Goal: Task Accomplishment & Management: Manage account settings

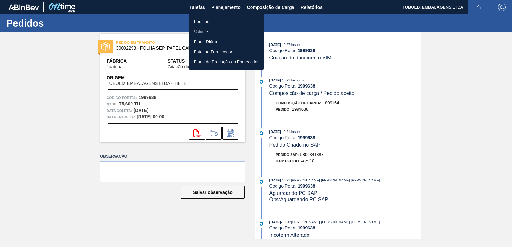
click at [206, 21] on li "Pedidos" at bounding box center [226, 22] width 75 height 10
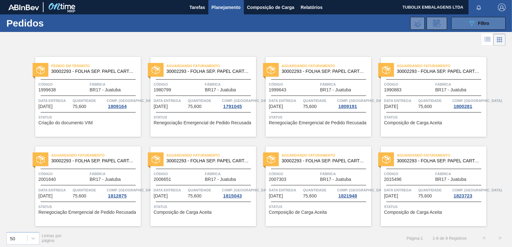
click at [463, 25] on button "089F7B8B-B2A5-4AFE-B5C0-19BA573D28AC Filtro" at bounding box center [478, 23] width 54 height 13
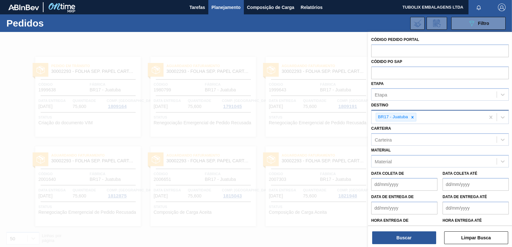
click at [416, 118] on div "BR17 - Juatuba" at bounding box center [396, 117] width 41 height 9
click at [411, 116] on icon at bounding box center [412, 117] width 4 height 4
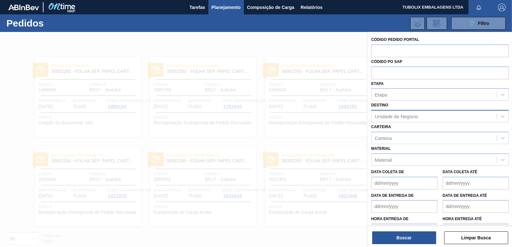
click at [411, 229] on div "Buscar Limpar Busca" at bounding box center [440, 235] width 144 height 18
click at [413, 236] on button "Buscar" at bounding box center [404, 238] width 64 height 13
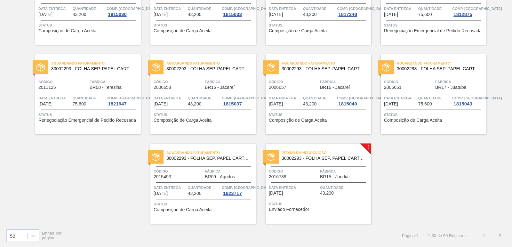
scroll to position [988, 0]
click at [335, 171] on span "Fábrica" at bounding box center [345, 171] width 50 height 6
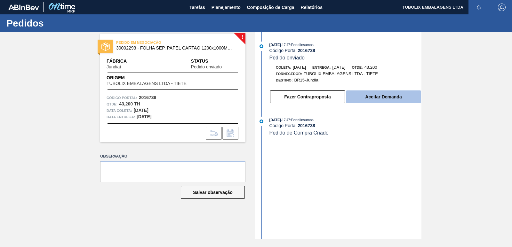
click at [365, 96] on button "Aceitar Demanda" at bounding box center [383, 97] width 75 height 13
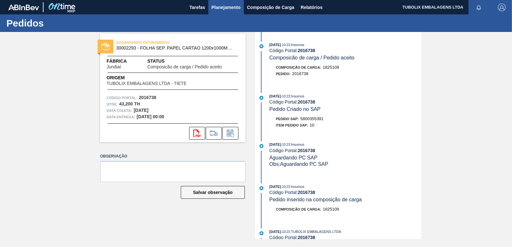
click at [229, 6] on span "Planejamento" at bounding box center [225, 8] width 29 height 8
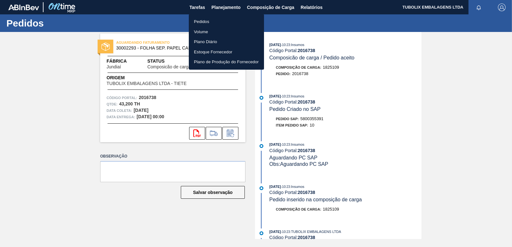
click at [214, 20] on li "Pedidos" at bounding box center [226, 22] width 75 height 10
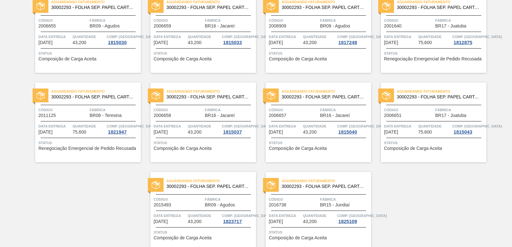
scroll to position [988, 0]
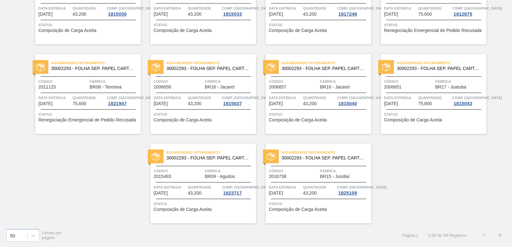
click at [500, 236] on button ">" at bounding box center [500, 235] width 16 height 16
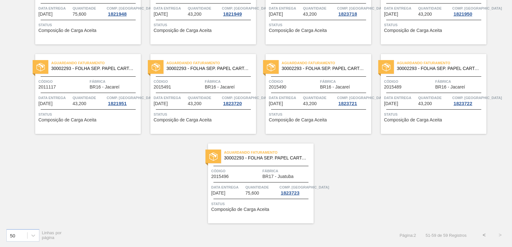
scroll to position [0, 0]
